Goal: Information Seeking & Learning: Find specific page/section

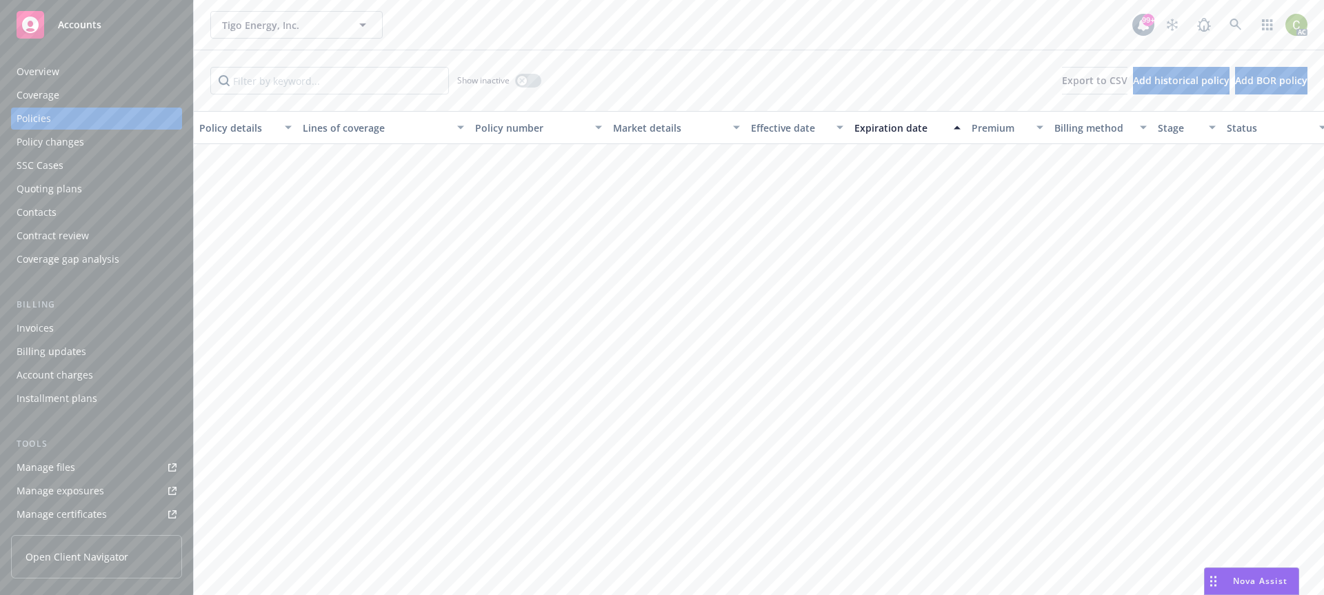
scroll to position [842, 0]
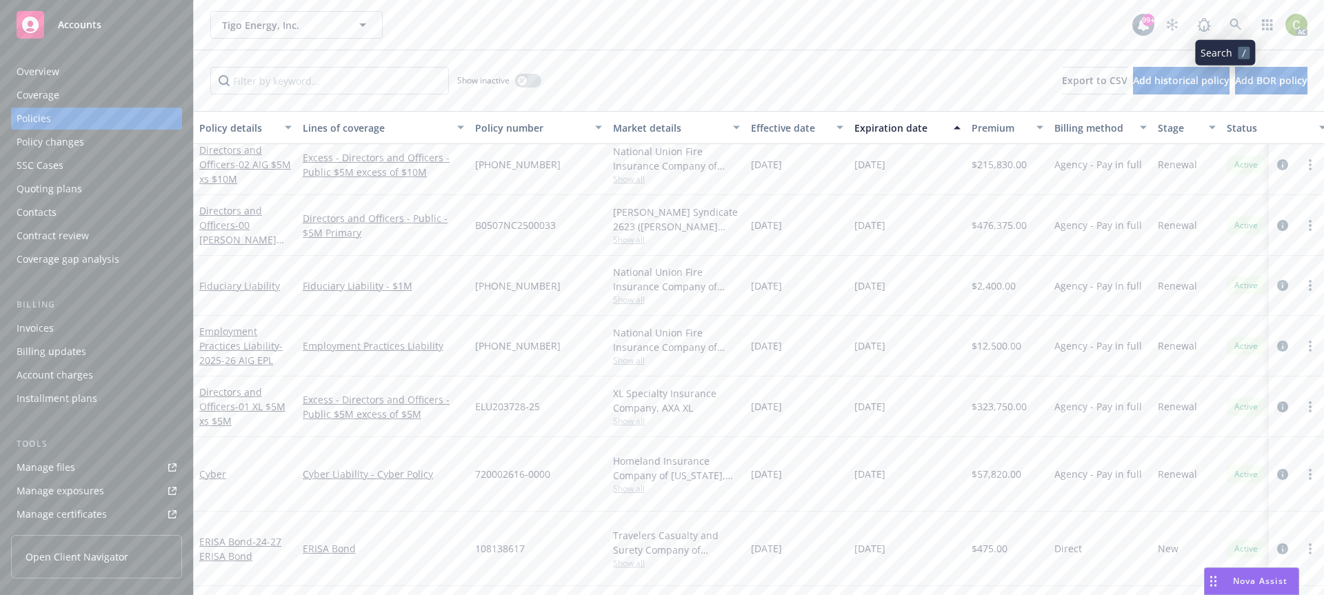
click at [1226, 17] on link at bounding box center [1236, 25] width 28 height 28
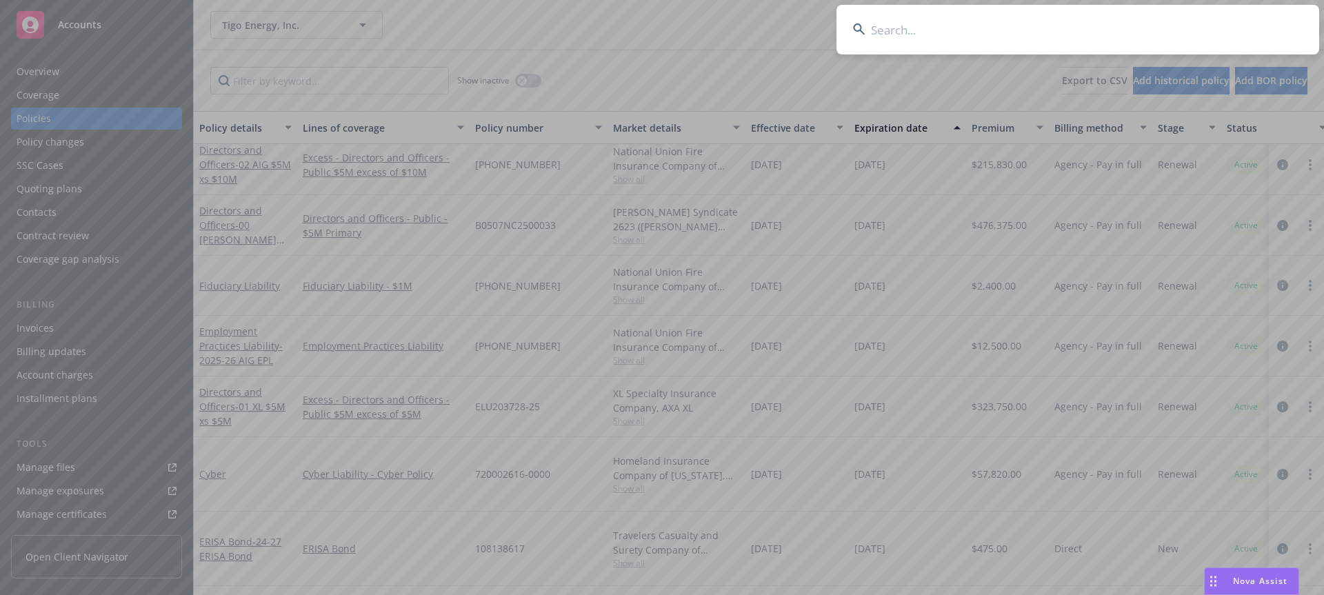
drag, startPoint x: 1226, startPoint y: 17, endPoint x: 1136, endPoint y: 28, distance: 90.3
type input "Spectrum Adult Day Health Services"
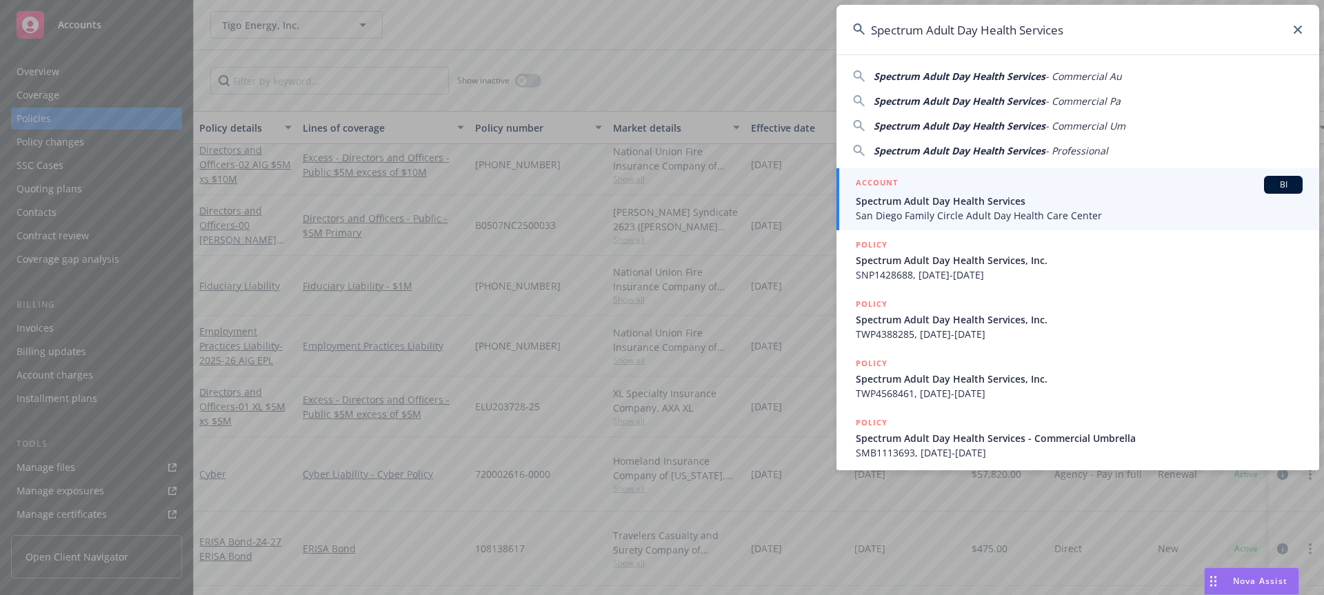
click at [947, 216] on span "San Diego Family Circle Adult Day Health Care Center" at bounding box center [1079, 215] width 447 height 14
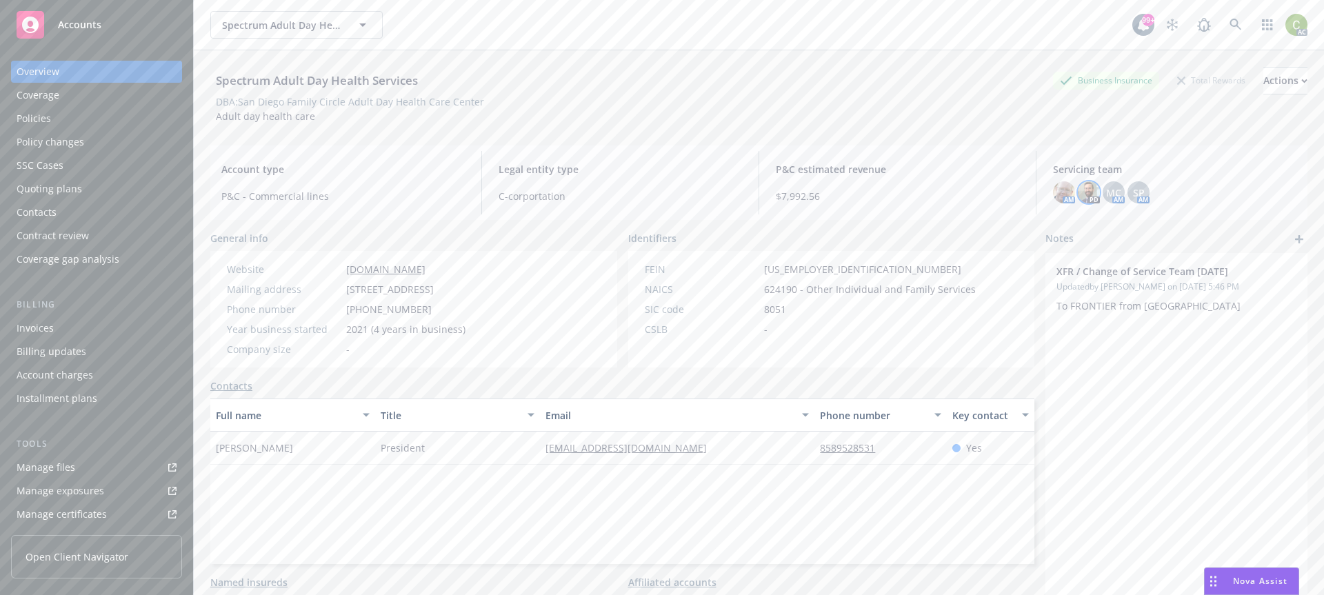
click at [1078, 190] on img at bounding box center [1089, 192] width 22 height 22
click at [1001, 129] on div "Spectrum Adult Day Health Services Business Insurance Total Rewards Actions DBA…" at bounding box center [758, 92] width 1097 height 84
click at [34, 113] on div "Policies" at bounding box center [34, 119] width 34 height 22
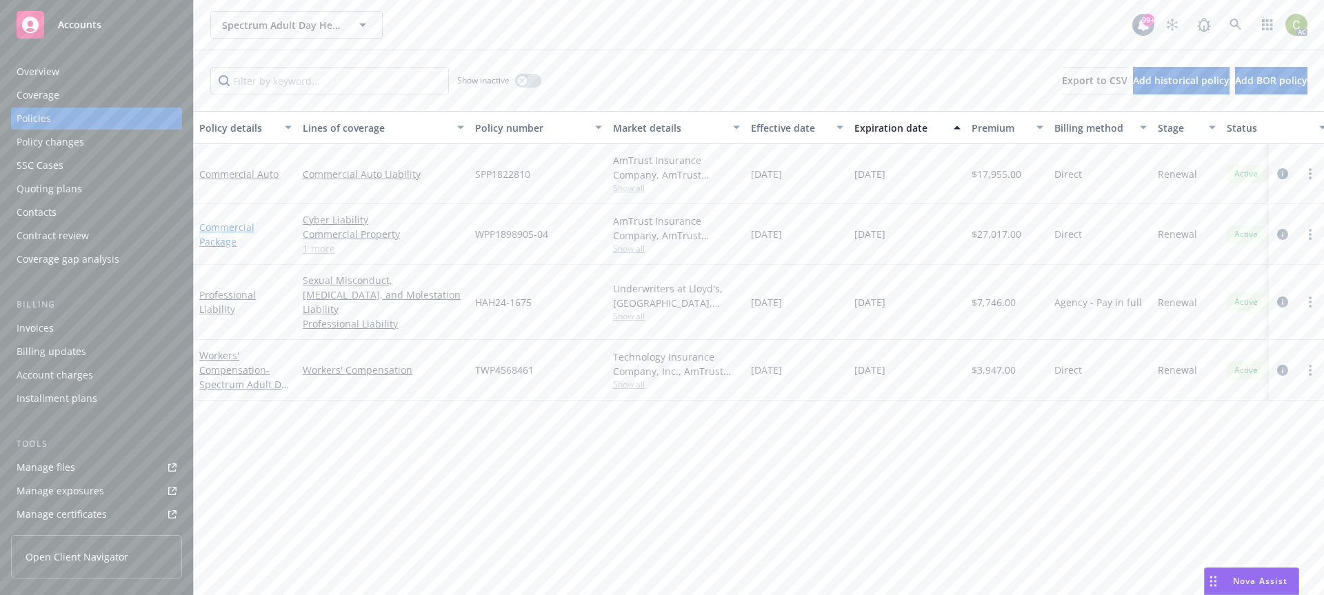
click at [237, 228] on link "Commercial Package" at bounding box center [226, 235] width 55 height 28
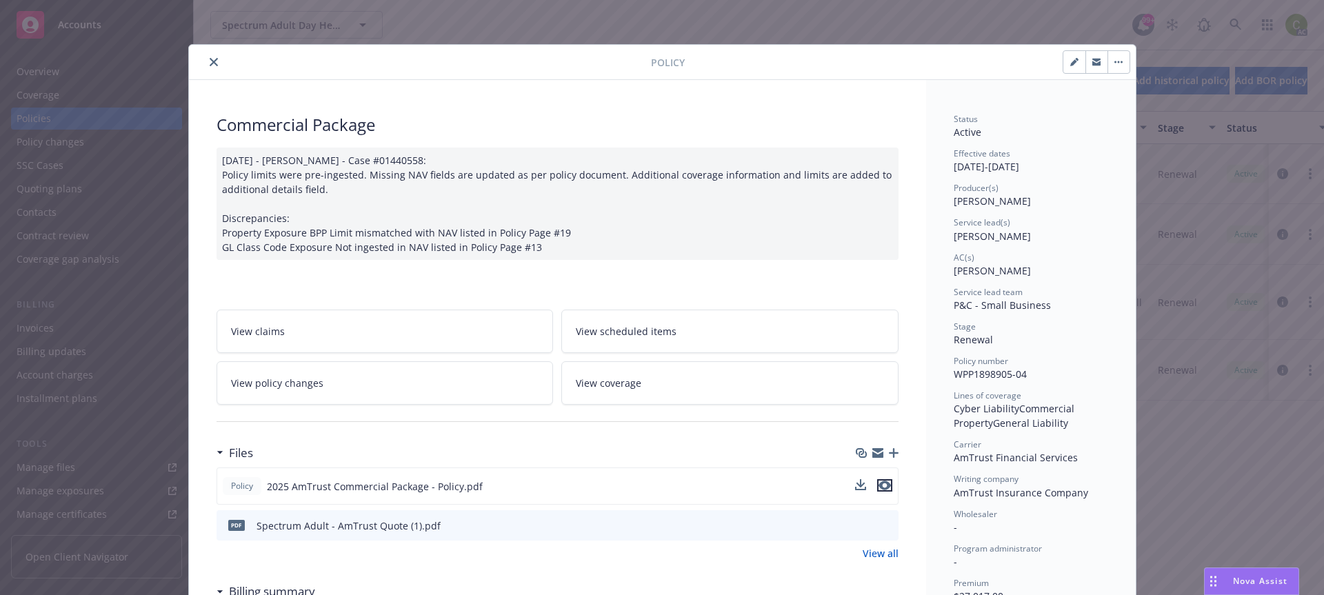
click at [882, 488] on icon "preview file" at bounding box center [884, 486] width 12 height 10
click at [210, 62] on icon "close" at bounding box center [214, 62] width 8 height 8
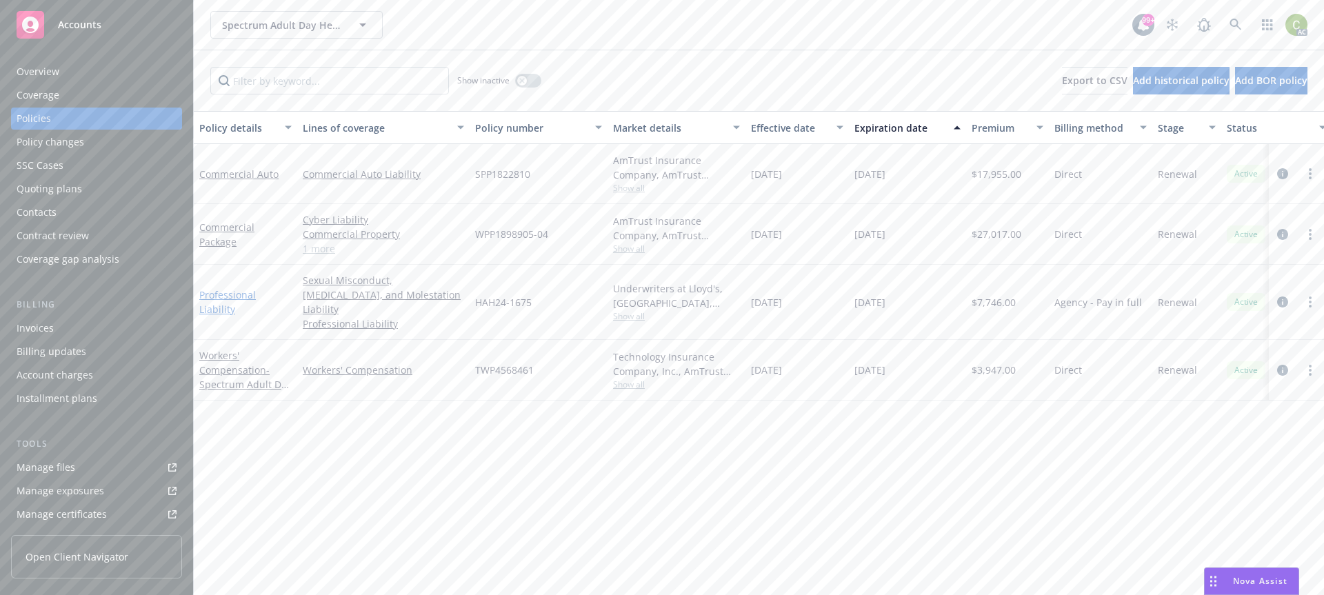
click at [249, 296] on link "Professional Liability" at bounding box center [227, 302] width 57 height 28
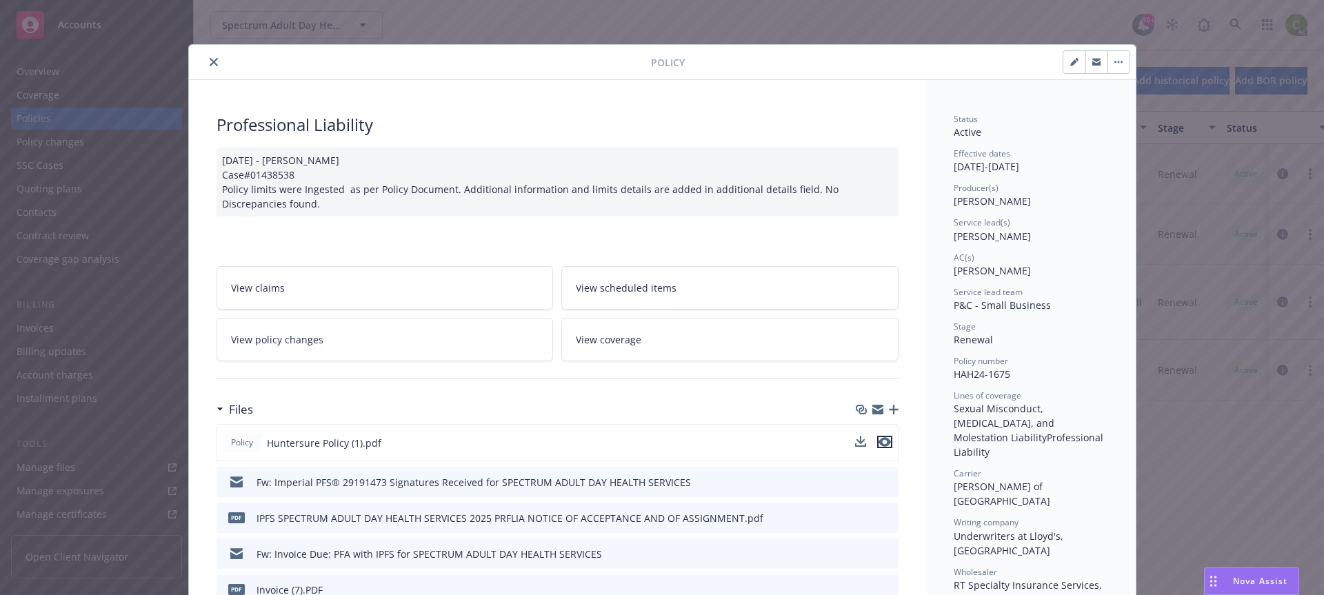
click at [879, 445] on icon "preview file" at bounding box center [884, 442] width 12 height 10
click at [212, 61] on button "close" at bounding box center [213, 62] width 17 height 17
